Goal: Transaction & Acquisition: Book appointment/travel/reservation

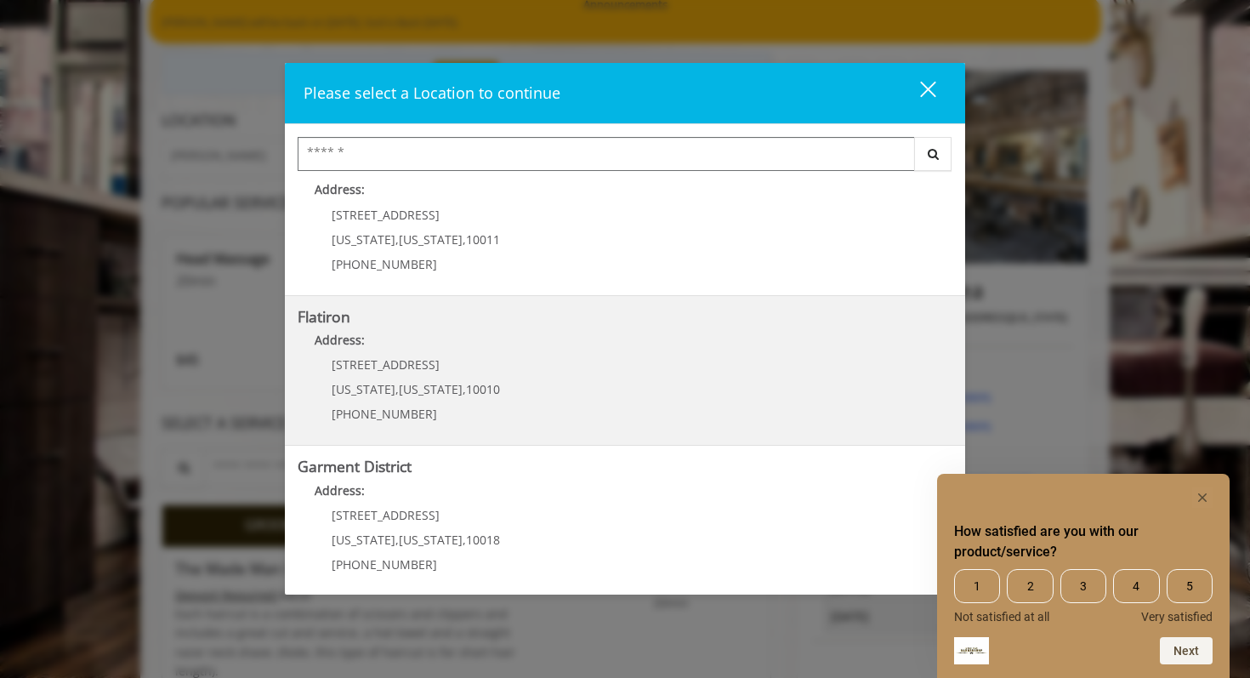
scroll to position [344, 0]
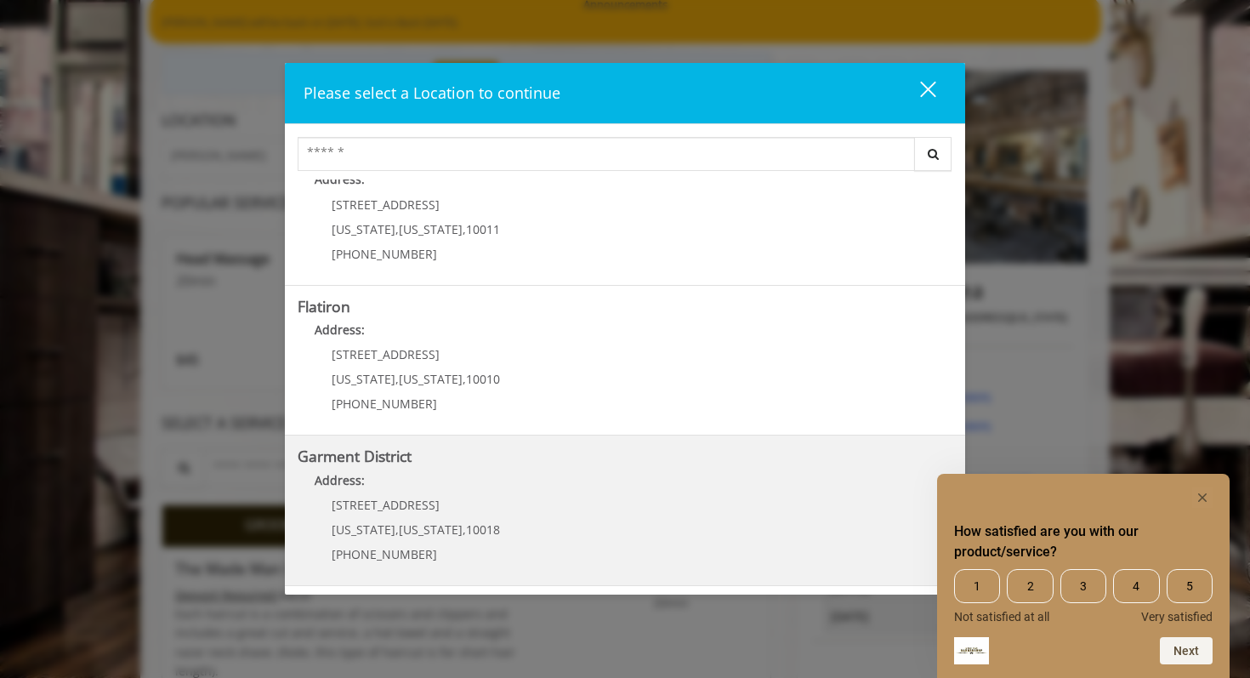
click at [461, 510] on p "[STREET_ADDRESS]" at bounding box center [416, 504] width 168 height 13
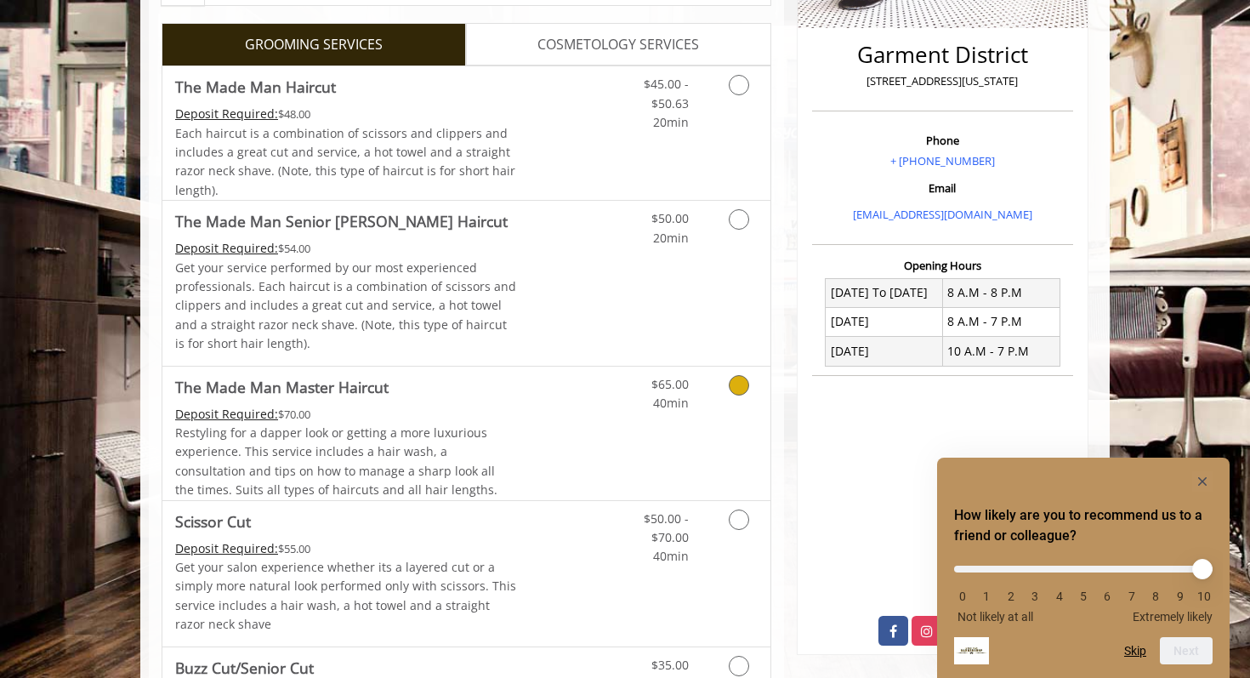
scroll to position [341, 0]
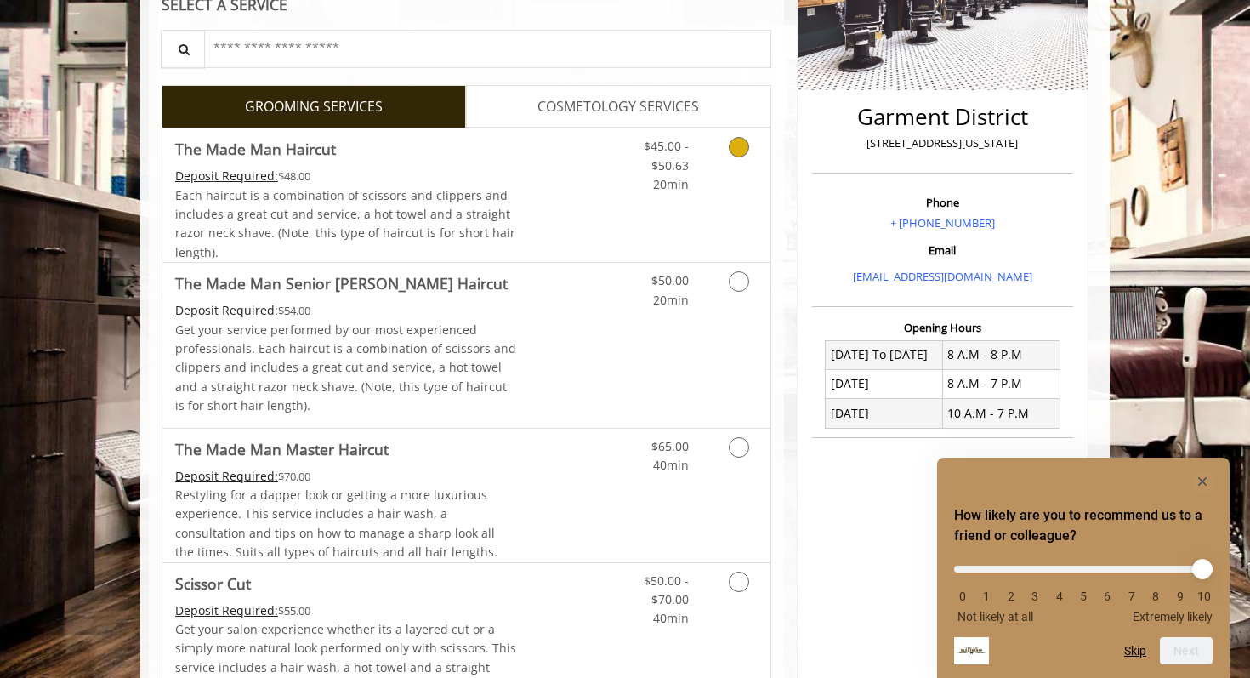
click at [740, 152] on icon "Grooming services" at bounding box center [739, 147] width 20 height 20
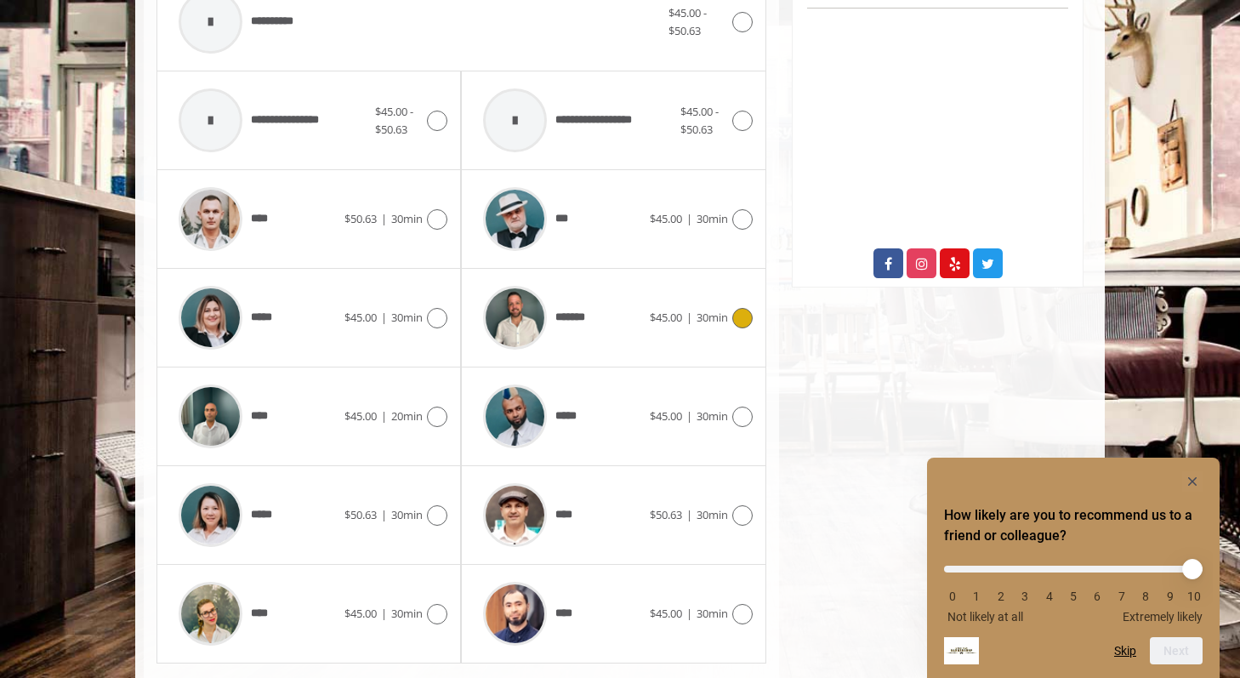
scroll to position [815, 0]
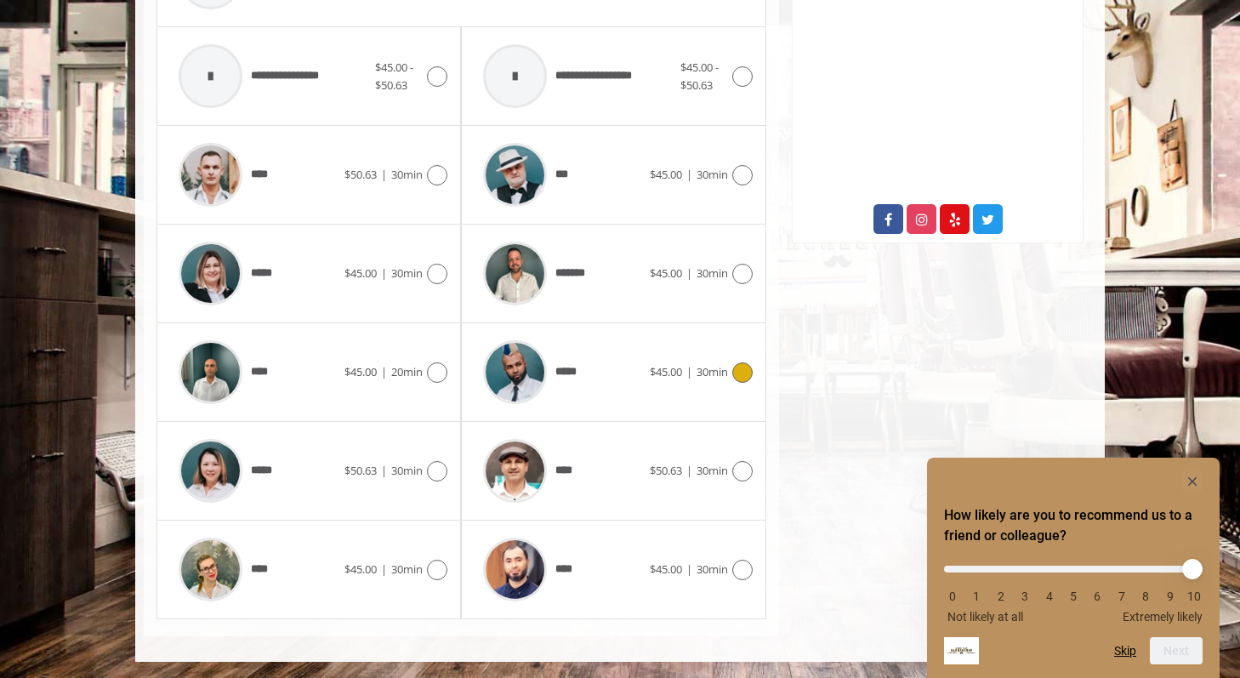
click at [737, 373] on icon at bounding box center [742, 372] width 20 height 20
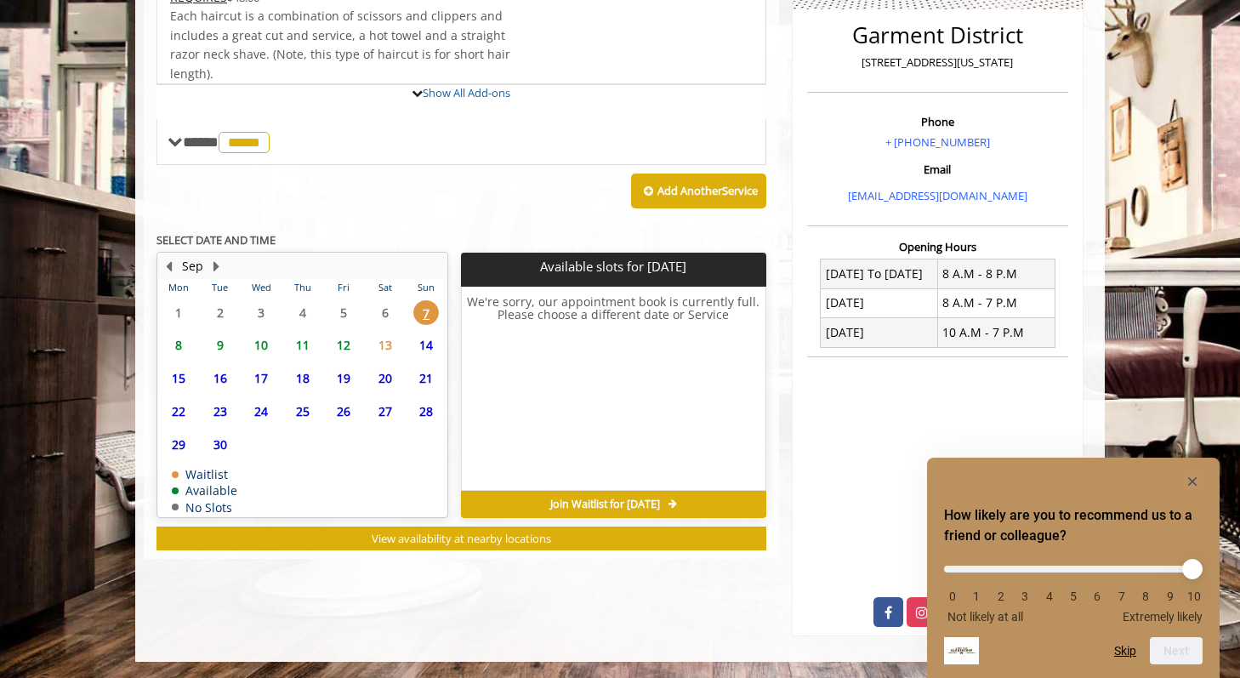
scroll to position [501, 0]
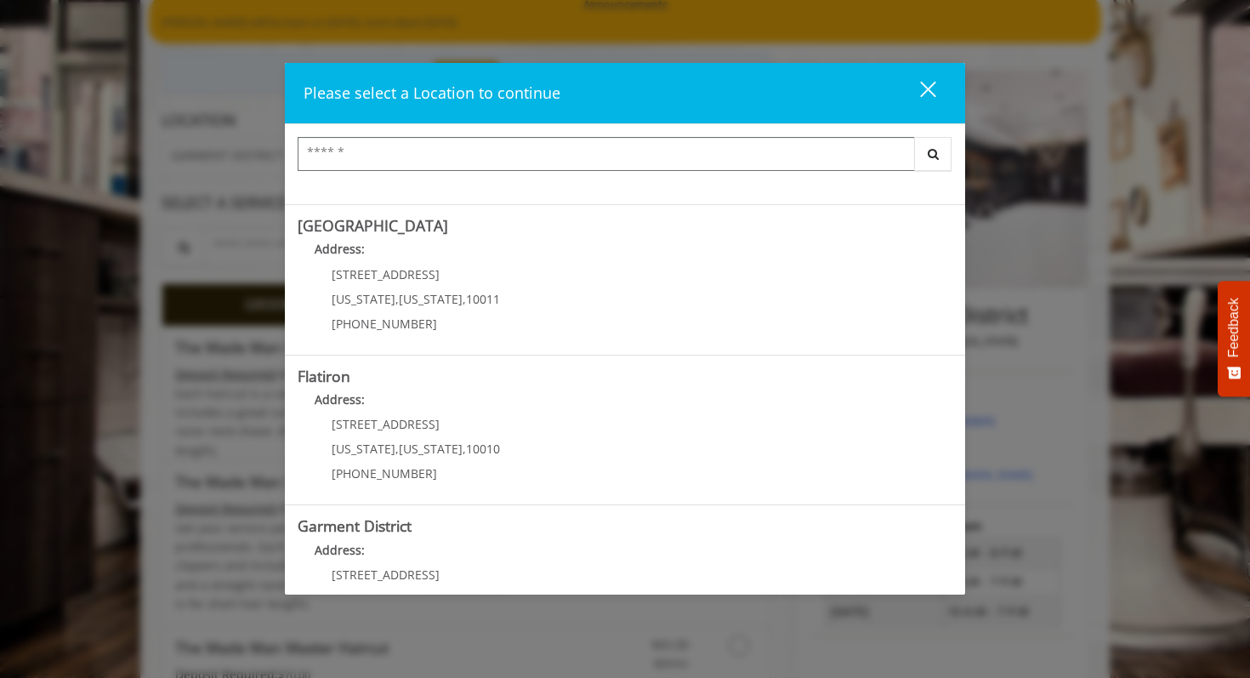
scroll to position [344, 0]
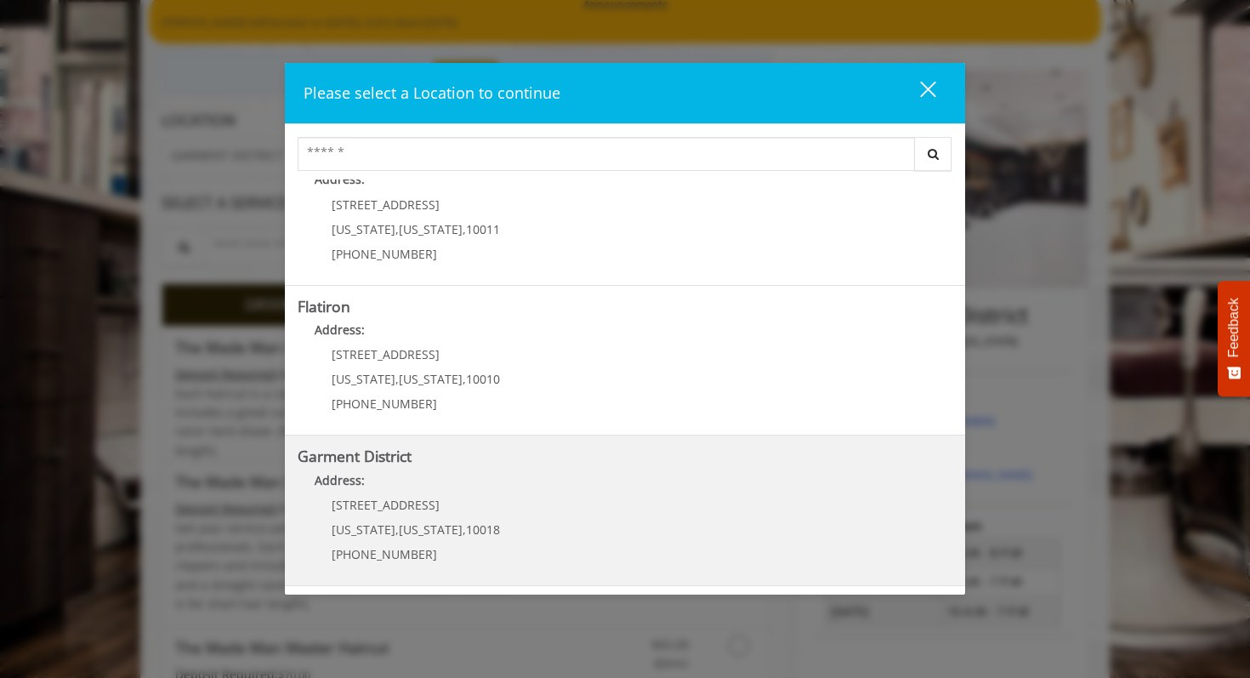
click at [492, 537] on div "[STREET_ADDRESS][US_STATE][US_STATE] (212) 997-4247" at bounding box center [403, 535] width 211 height 74
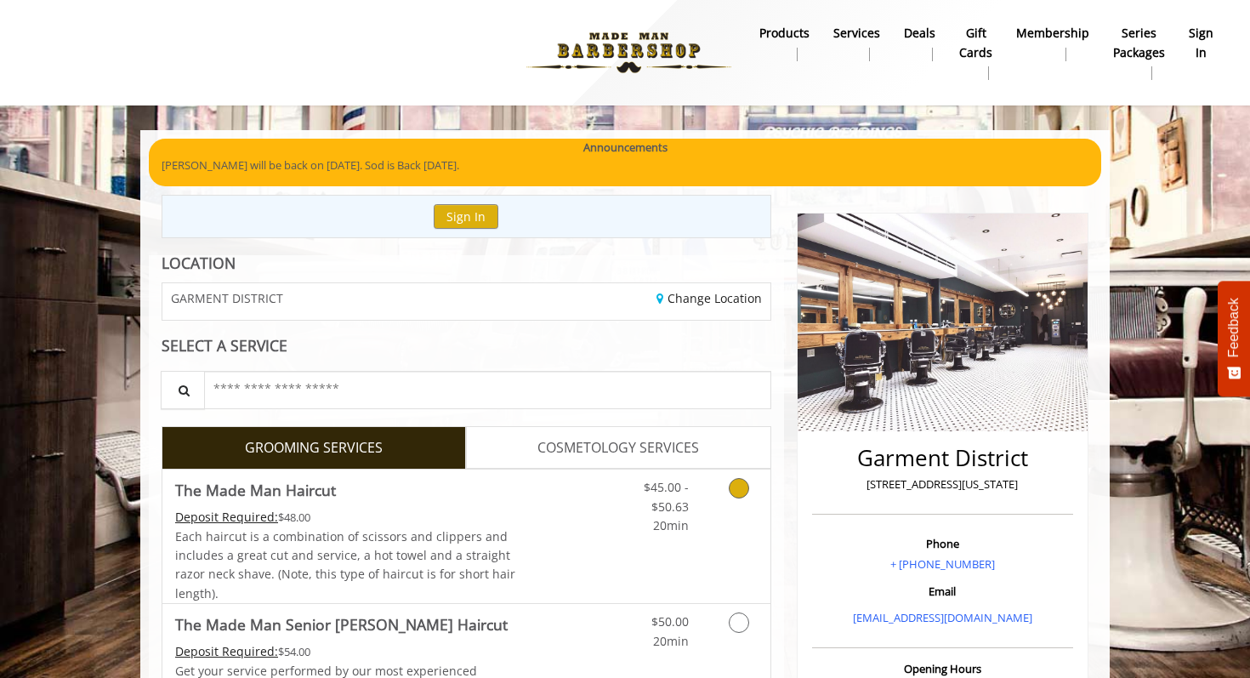
click at [734, 492] on icon "Grooming services" at bounding box center [739, 488] width 20 height 20
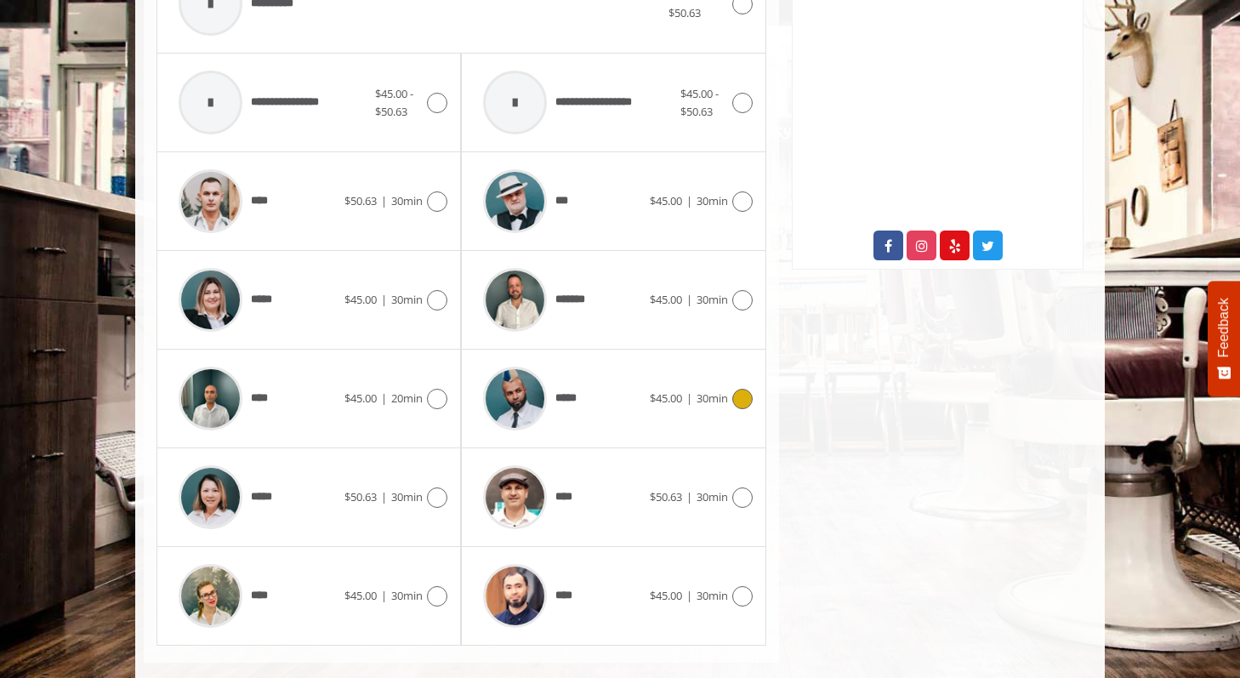
scroll to position [815, 0]
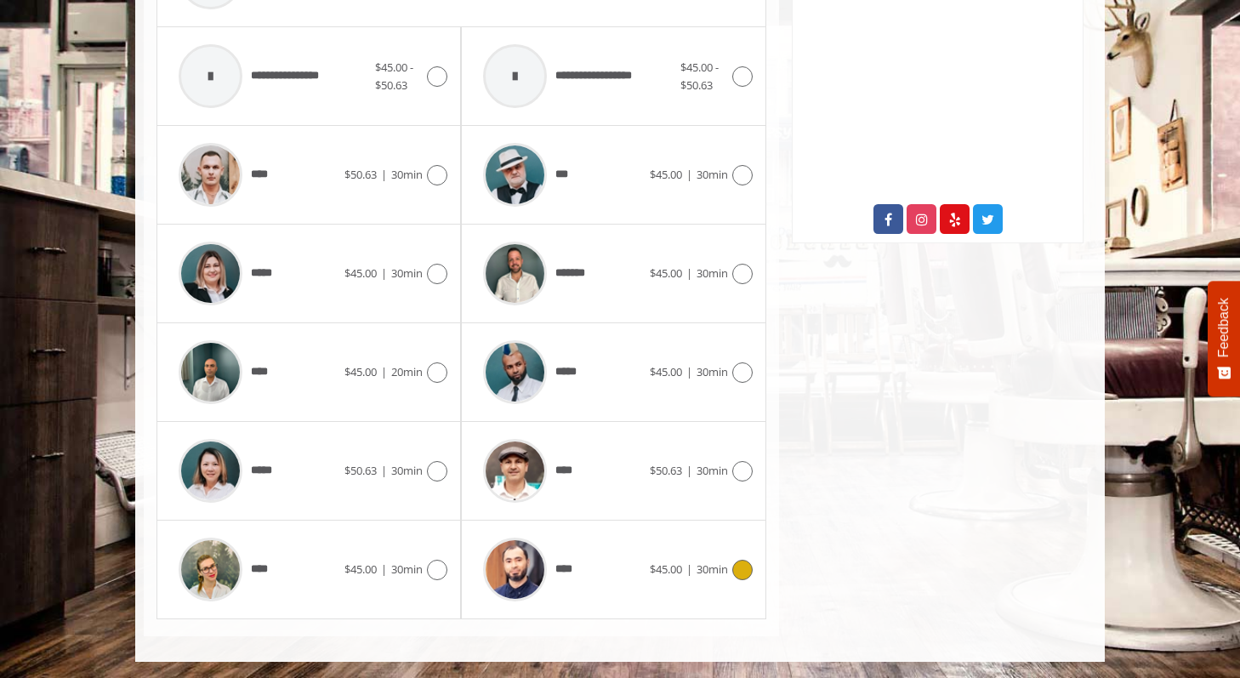
click at [735, 571] on icon at bounding box center [742, 570] width 20 height 20
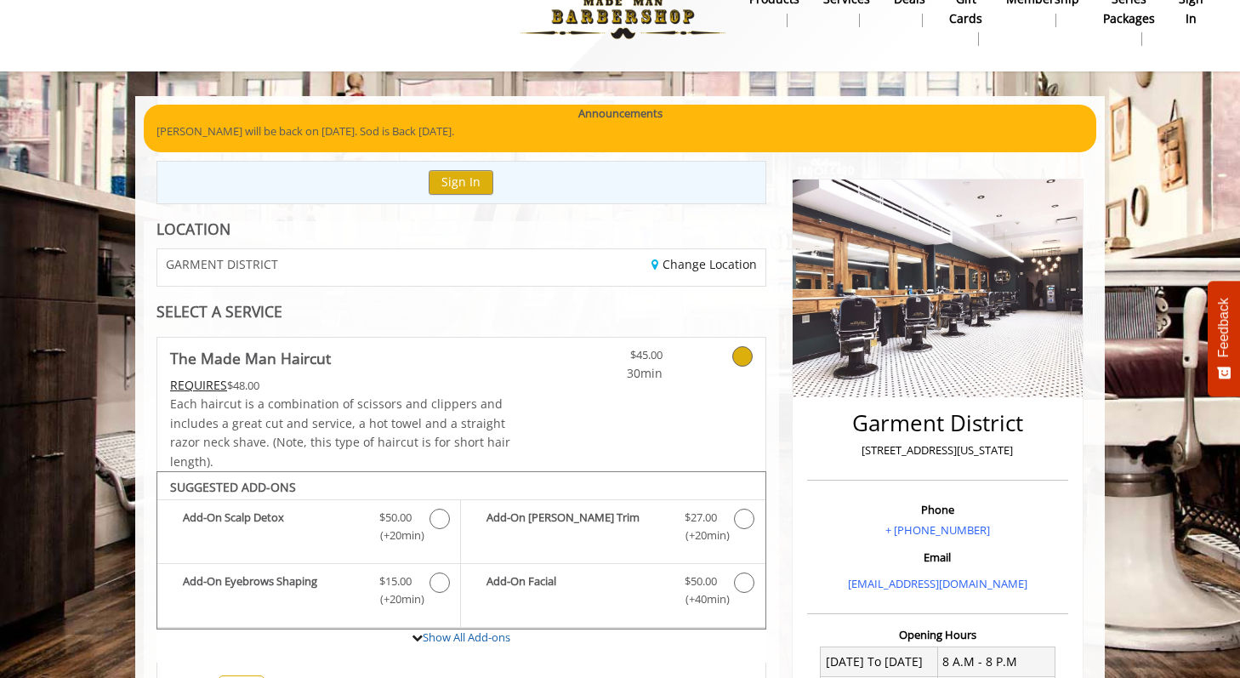
scroll to position [0, 0]
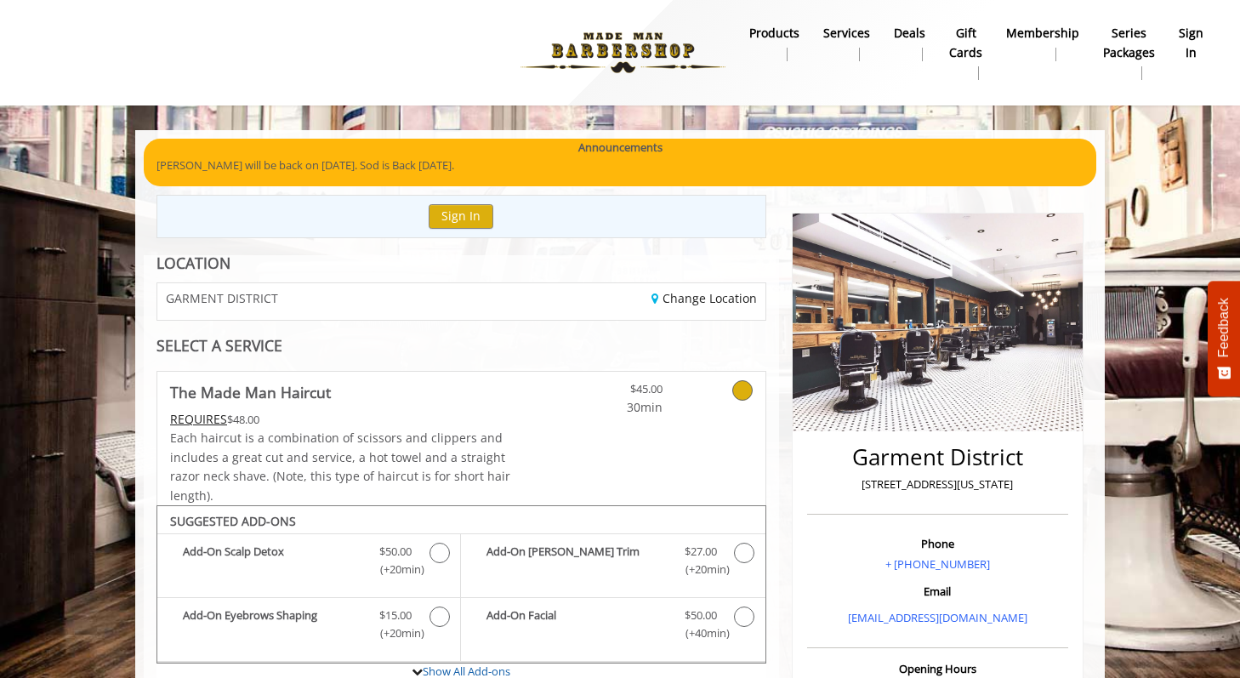
click at [71, 388] on body "**********" at bounding box center [620, 646] width 1240 height 1032
